Goal: Transaction & Acquisition: Purchase product/service

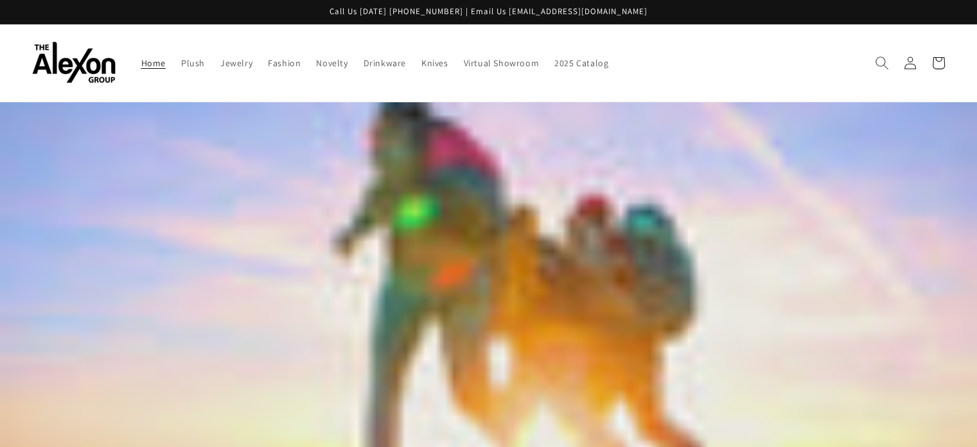
click at [871, 51] on span "Search" at bounding box center [882, 63] width 28 height 28
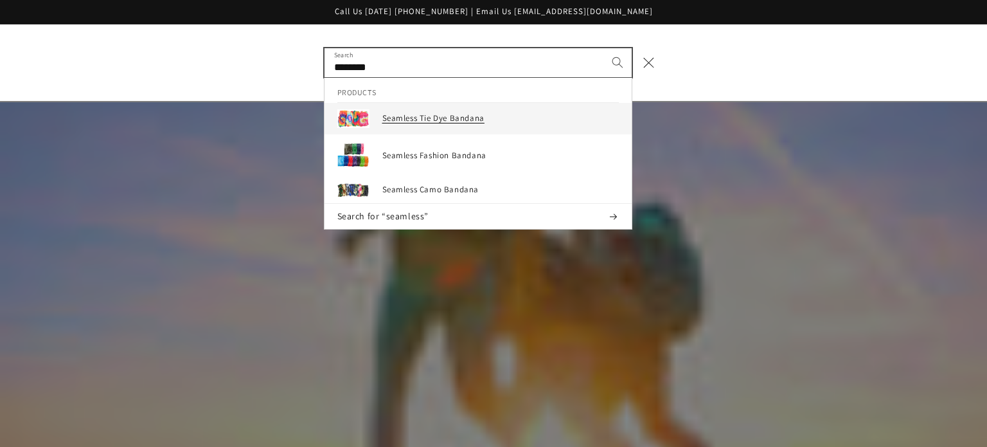
type input "********"
click at [466, 113] on h3 "Seamless Tie Dye Bandana" at bounding box center [500, 118] width 236 height 11
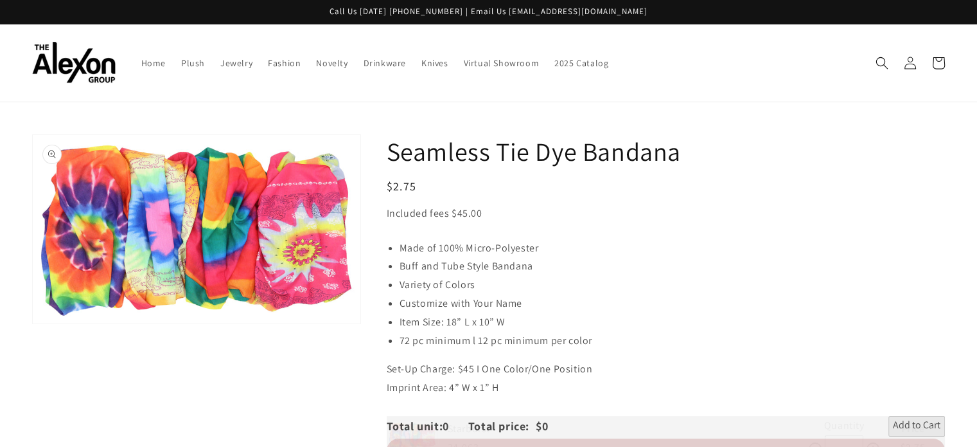
click at [216, 215] on button "Open media 1 in gallery view" at bounding box center [197, 229] width 328 height 188
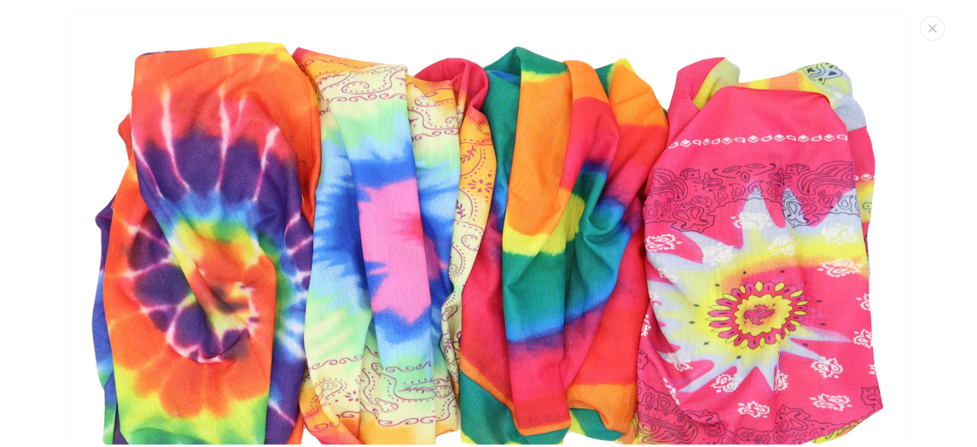
scroll to position [13, 0]
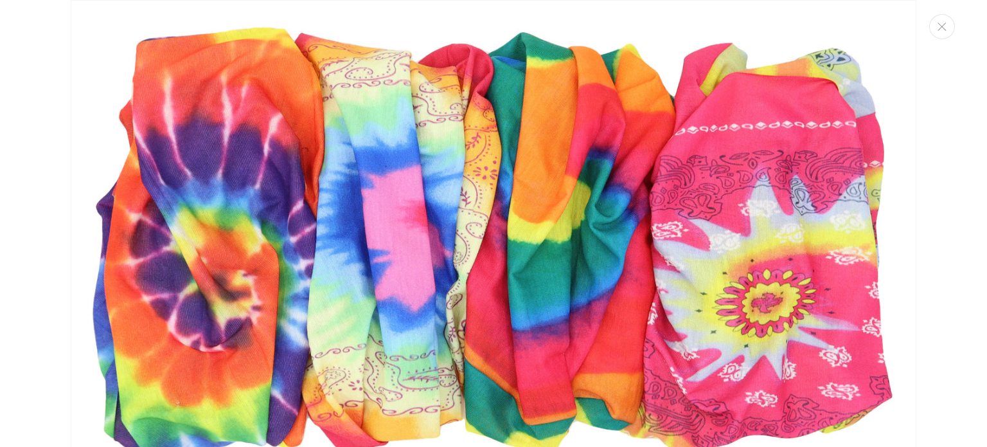
click at [418, 226] on img "Media gallery" at bounding box center [494, 244] width 846 height 488
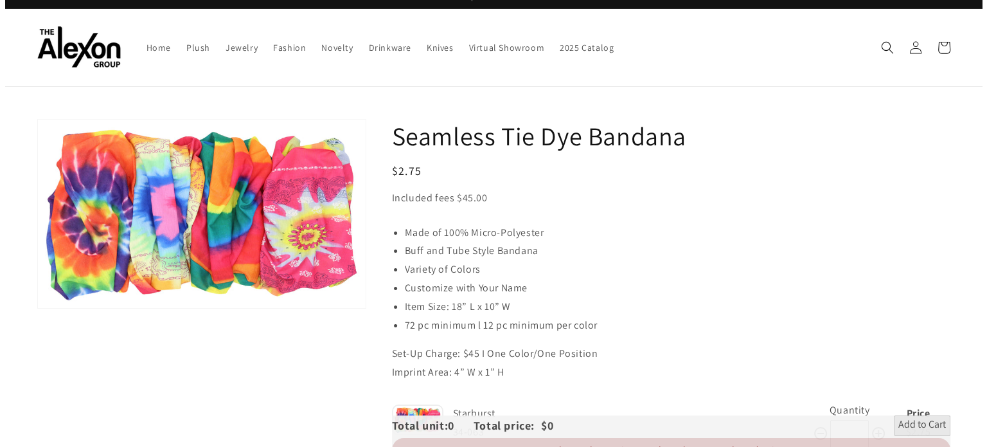
scroll to position [15, 0]
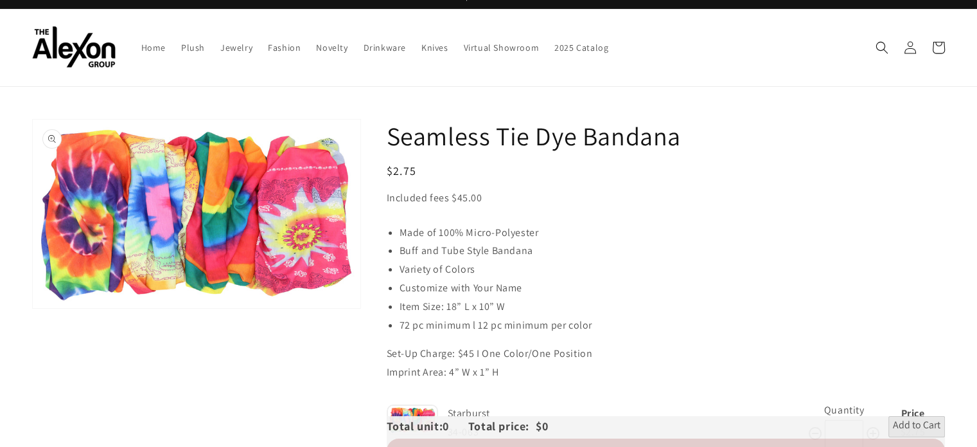
click at [213, 213] on button "Open media 1 in gallery view" at bounding box center [197, 214] width 328 height 188
